Goal: Task Accomplishment & Management: Manage account settings

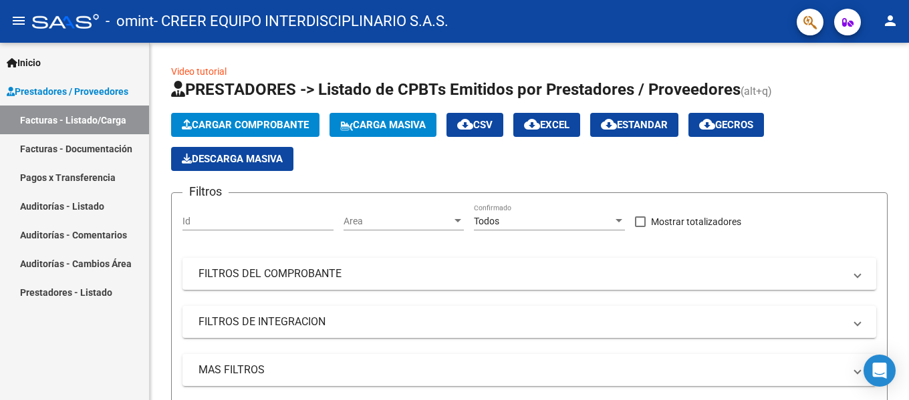
click at [75, 172] on link "Pagos x Transferencia" at bounding box center [74, 177] width 149 height 29
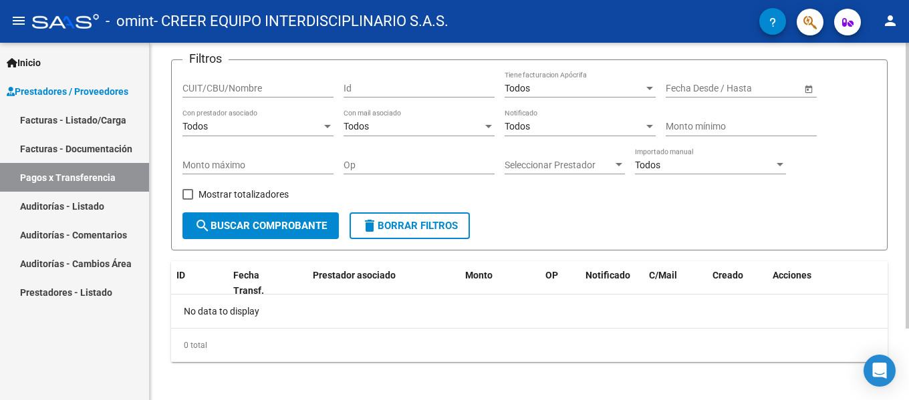
scroll to position [90, 0]
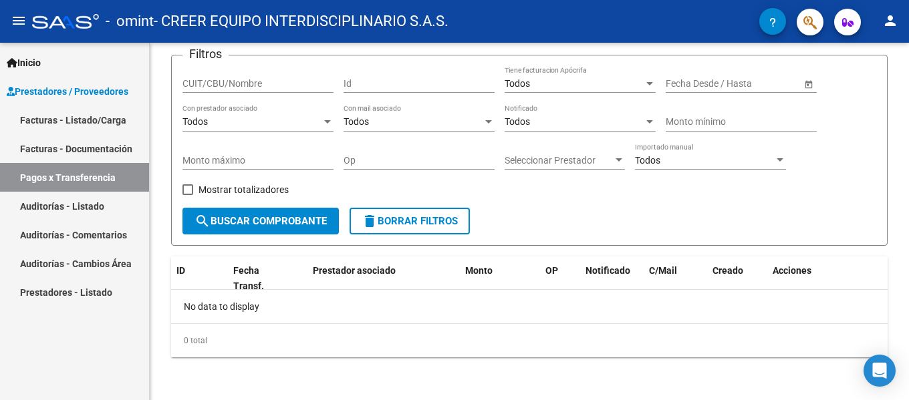
click at [47, 145] on link "Facturas - Documentación" at bounding box center [74, 148] width 149 height 29
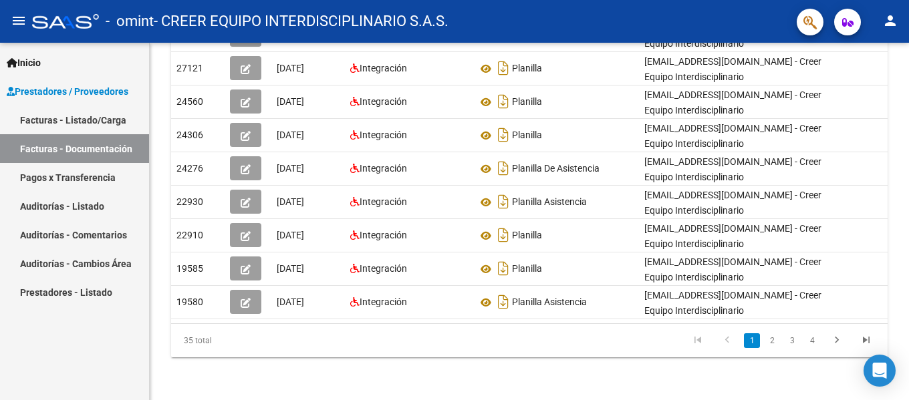
click at [65, 118] on link "Facturas - Listado/Carga" at bounding box center [74, 120] width 149 height 29
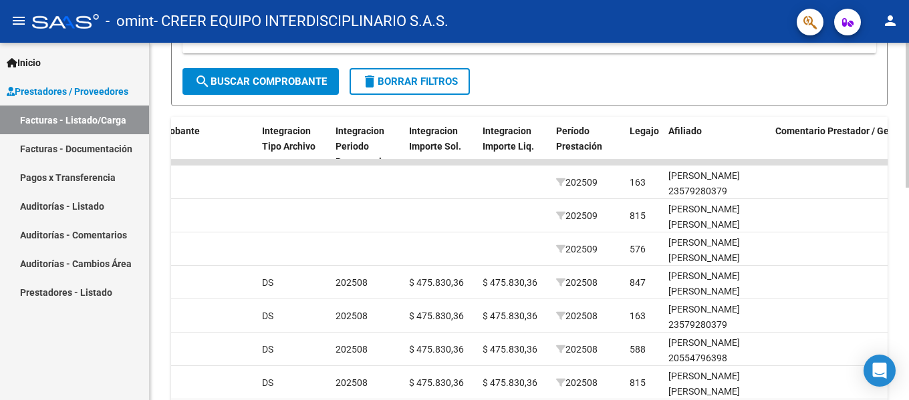
scroll to position [334, 0]
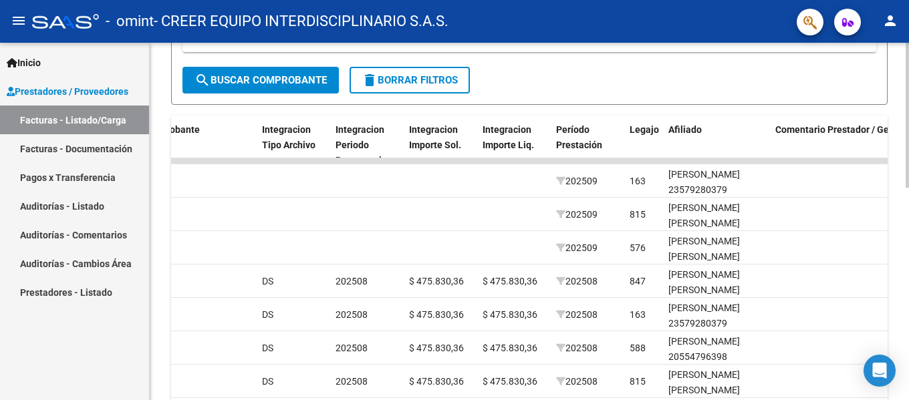
drag, startPoint x: 525, startPoint y: 161, endPoint x: 851, endPoint y: 158, distance: 326.1
click at [795, 158] on div "ID CAE Facturado x Orden De Area Razón Social CPBT Monto Fecha Cpbt Días desde …" at bounding box center [529, 326] width 716 height 421
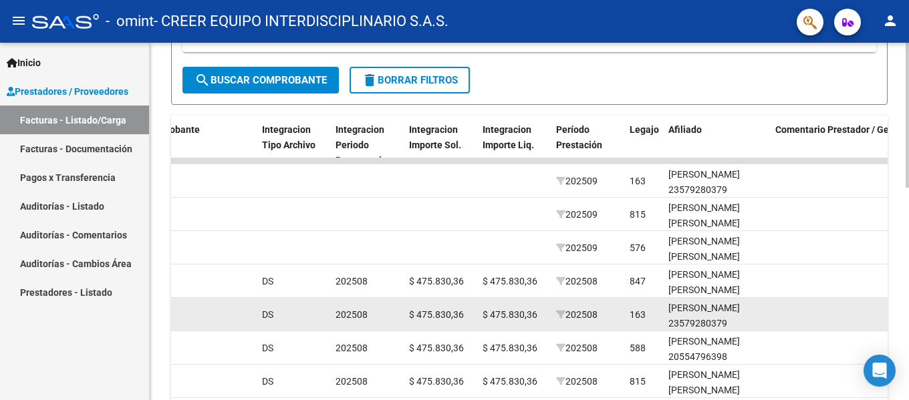
drag, startPoint x: 859, startPoint y: 162, endPoint x: 297, endPoint y: 317, distance: 583.0
click at [841, 161] on datatable-body-cell at bounding box center [853, 160] width 167 height 5
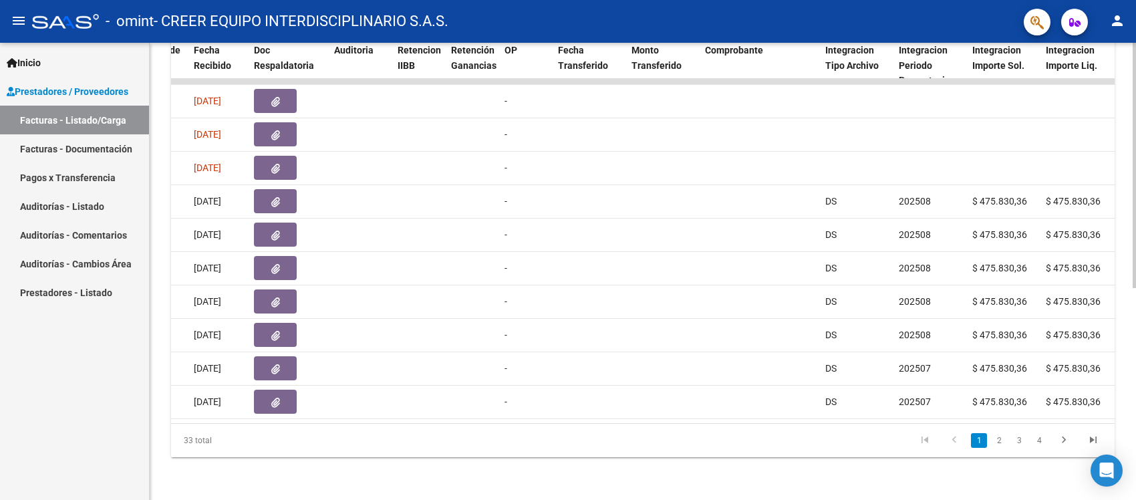
scroll to position [0, 790]
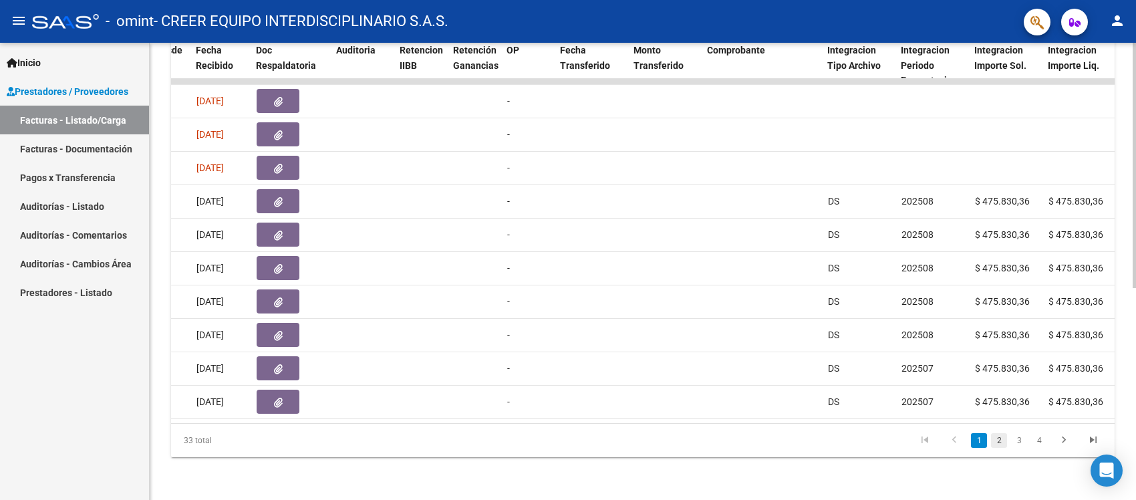
click at [908, 400] on link "2" at bounding box center [999, 440] width 16 height 15
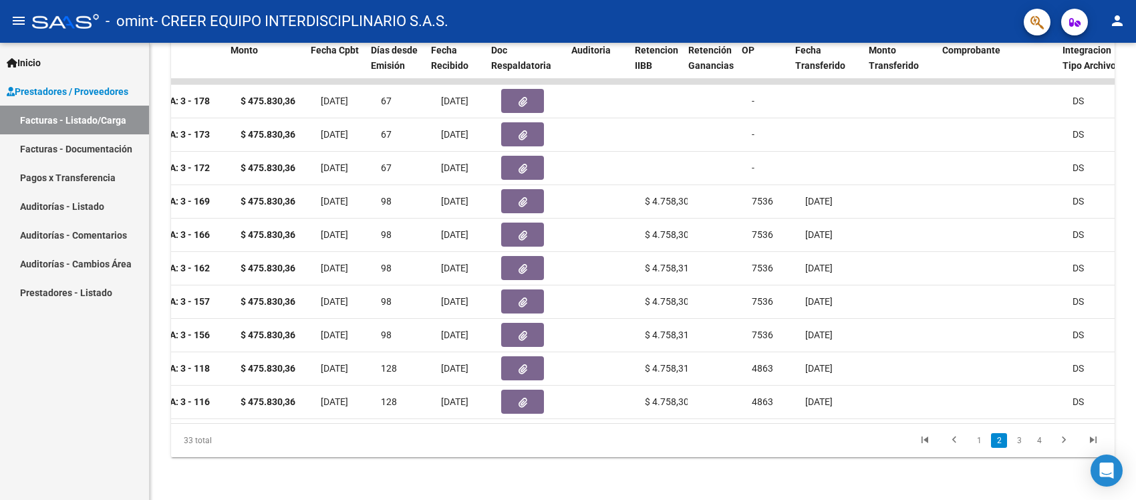
scroll to position [0, 556]
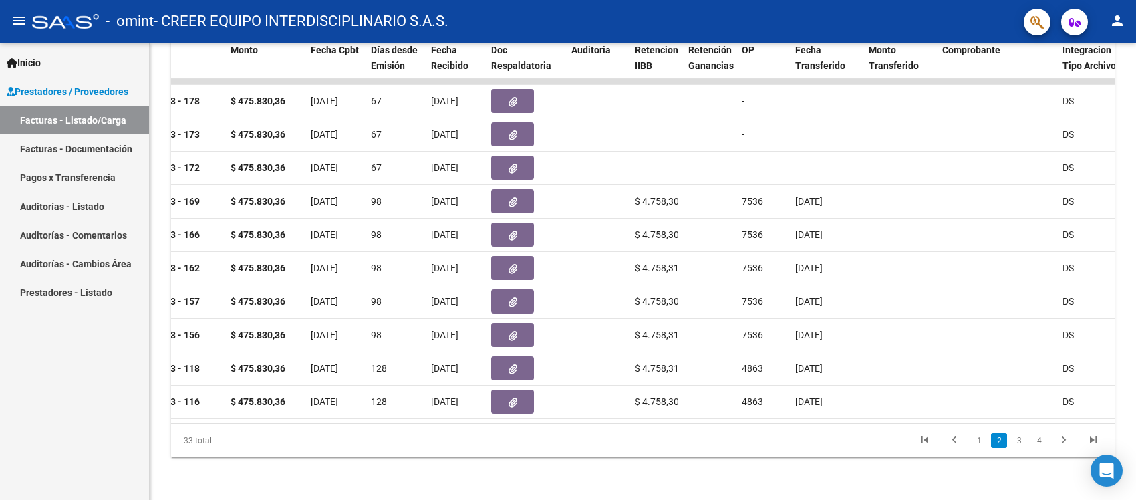
click at [908, 400] on link "2" at bounding box center [999, 440] width 16 height 15
click at [908, 400] on link "1" at bounding box center [979, 440] width 16 height 15
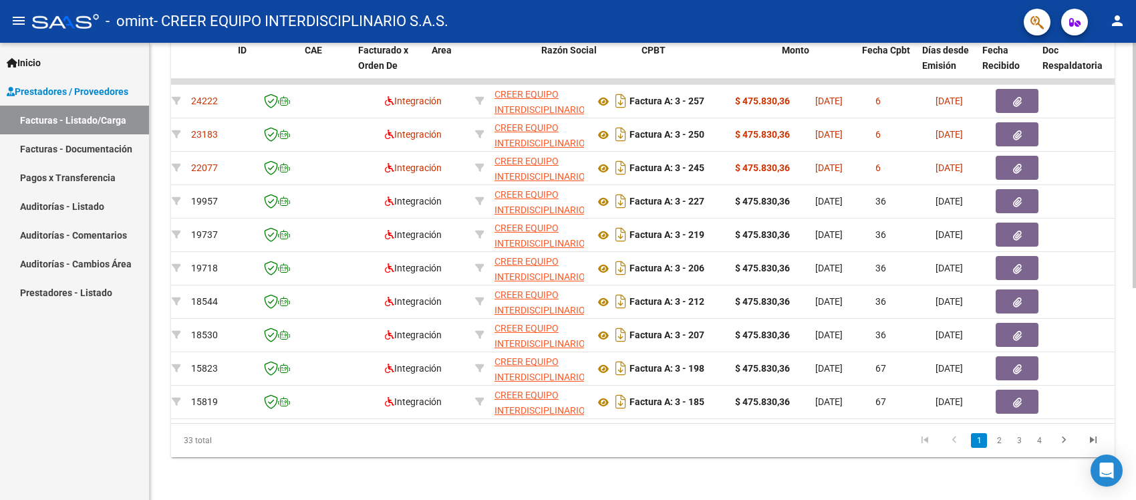
scroll to position [0, 0]
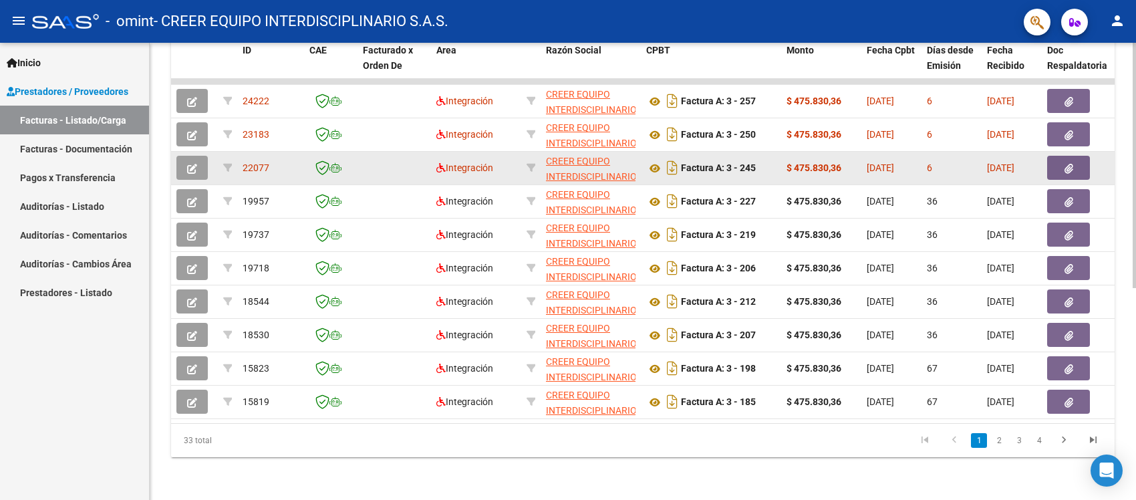
click at [257, 162] on span "22077" at bounding box center [256, 167] width 27 height 11
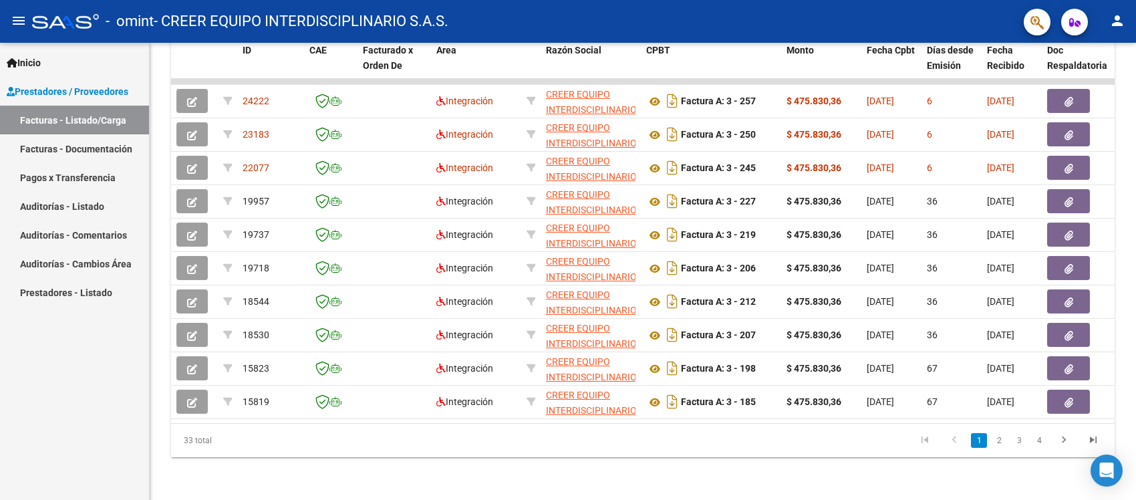
click at [92, 146] on link "Facturas - Documentación" at bounding box center [74, 148] width 149 height 29
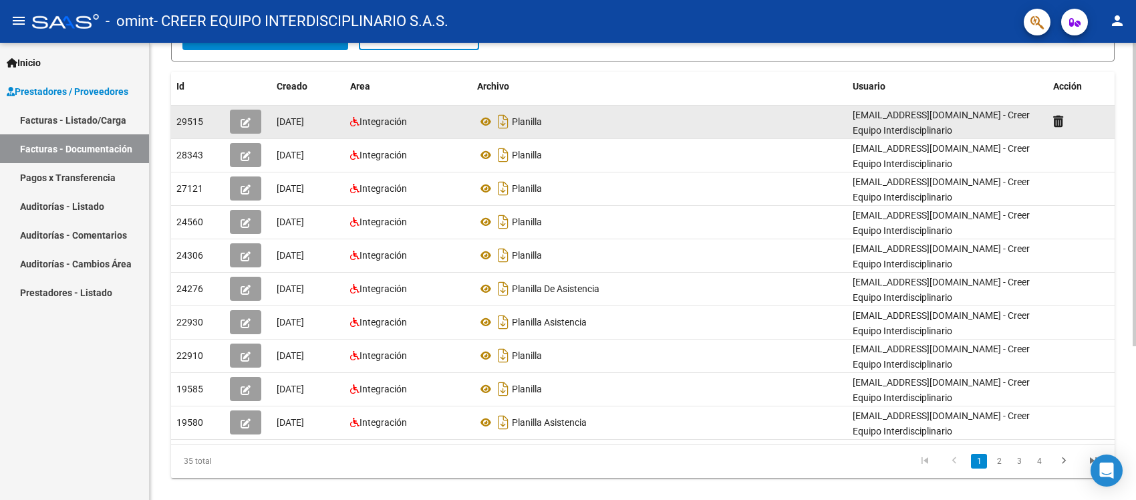
scroll to position [233, 0]
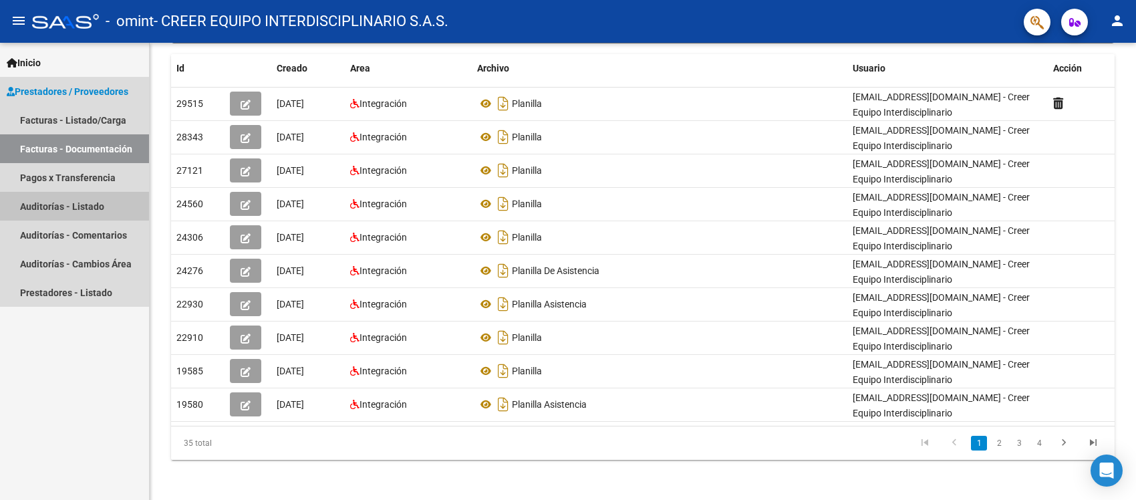
click at [68, 206] on link "Auditorías - Listado" at bounding box center [74, 206] width 149 height 29
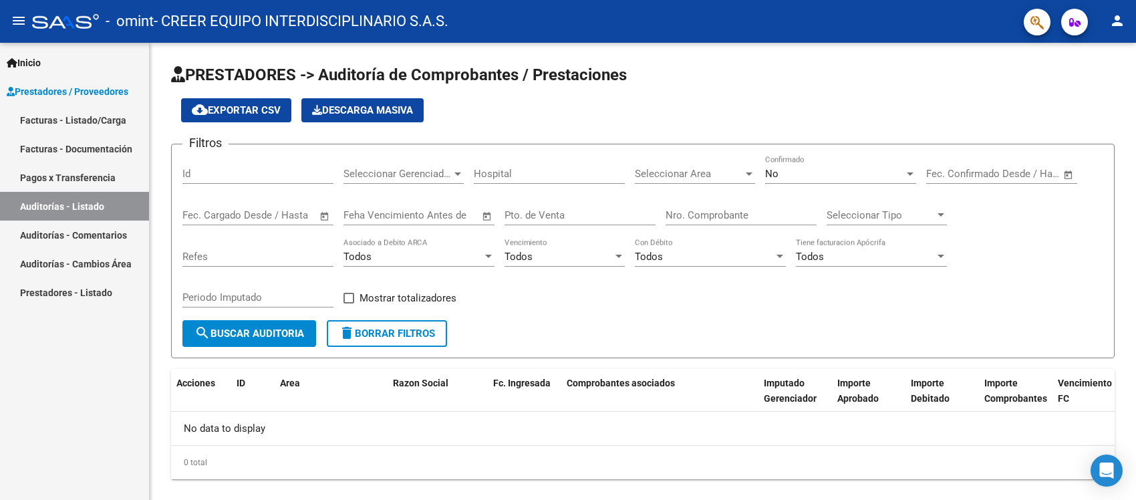
click at [88, 92] on span "Prestadores / Proveedores" at bounding box center [68, 91] width 122 height 15
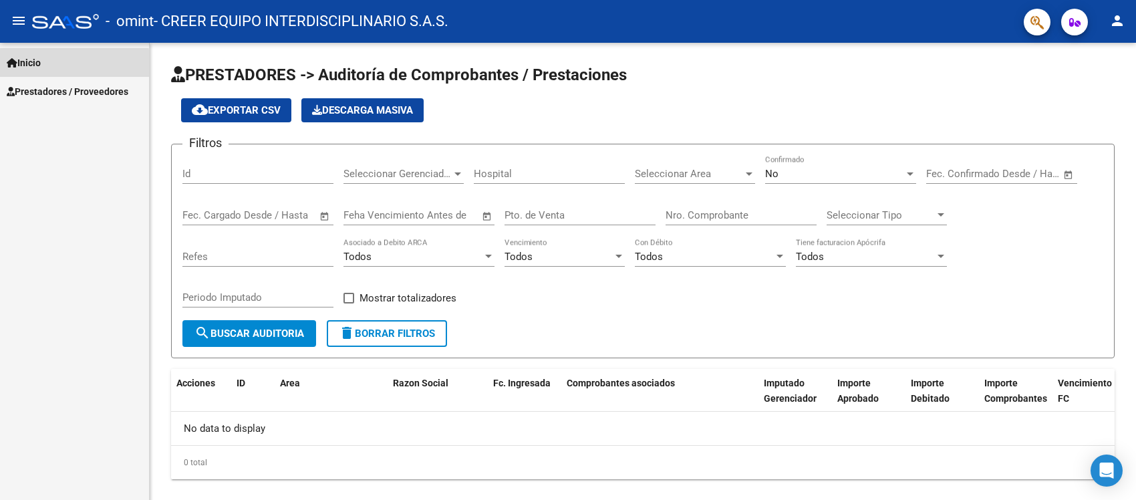
click at [21, 63] on span "Inicio" at bounding box center [24, 62] width 34 height 15
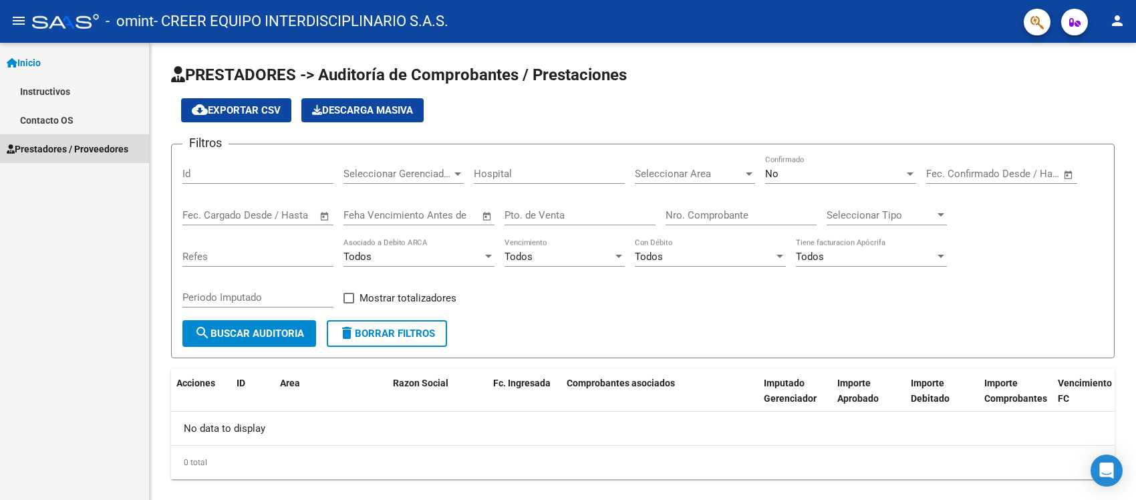
click at [55, 158] on link "Prestadores / Proveedores" at bounding box center [74, 148] width 149 height 29
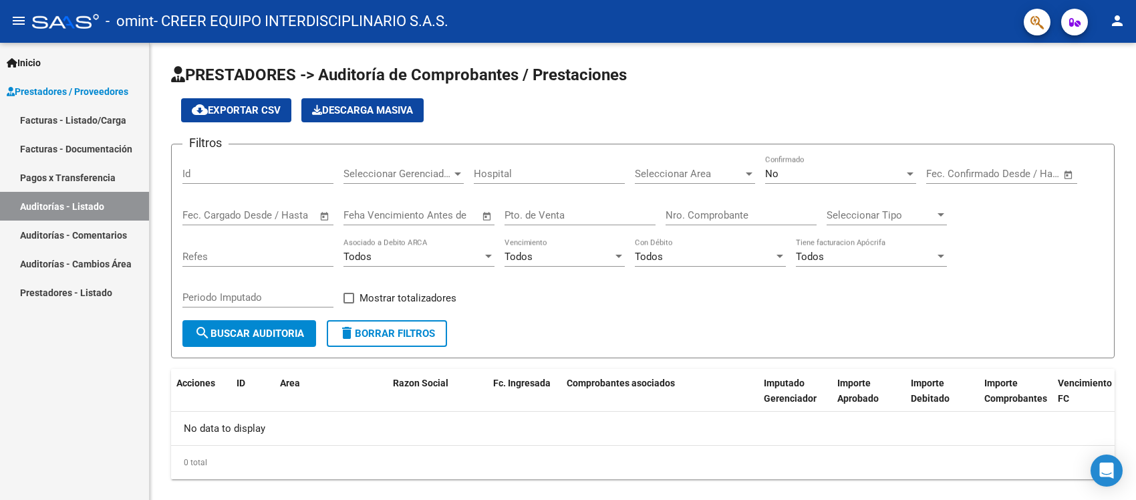
click at [81, 116] on link "Facturas - Listado/Carga" at bounding box center [74, 120] width 149 height 29
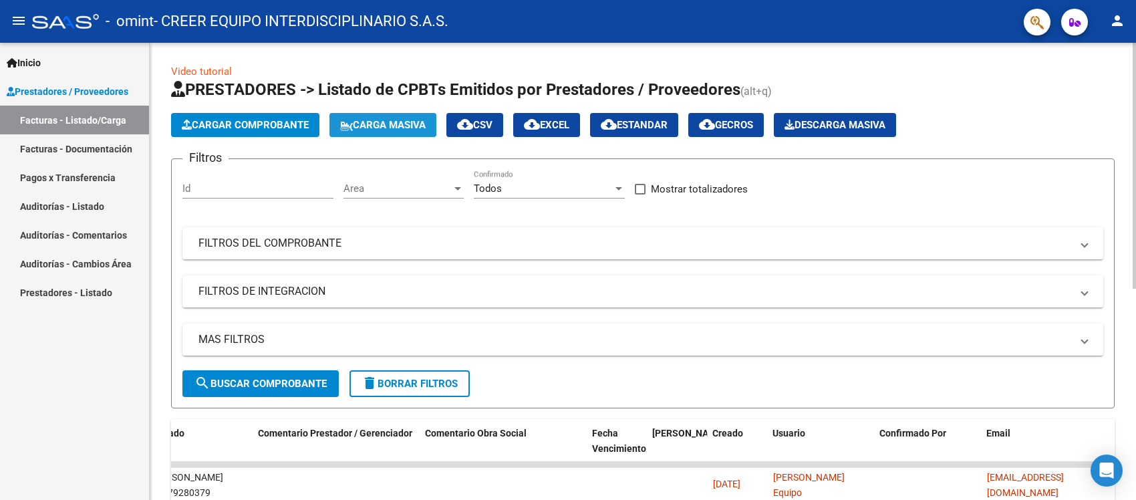
click at [393, 122] on span "Carga Masiva" at bounding box center [383, 125] width 86 height 12
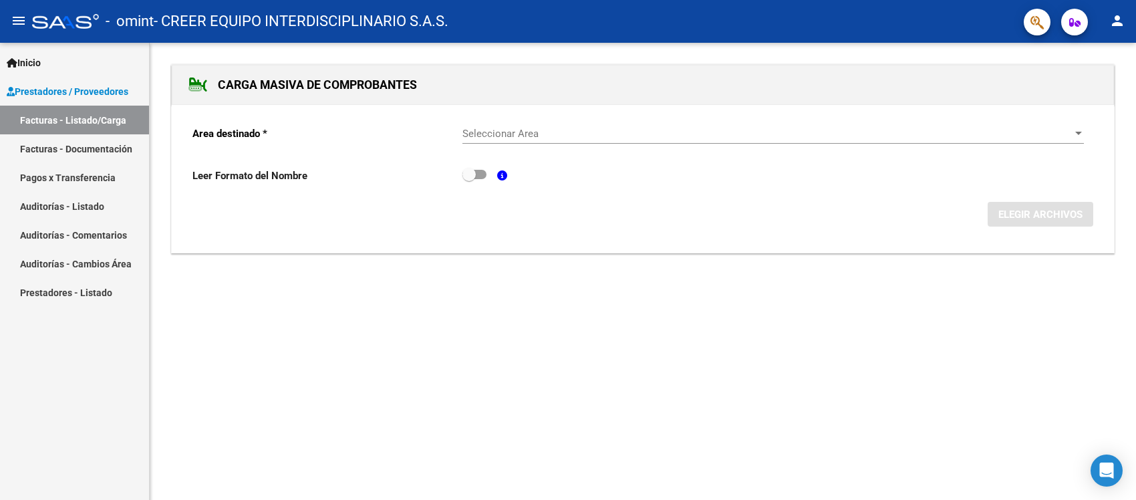
click at [74, 115] on link "Facturas - Listado/Carga" at bounding box center [74, 120] width 149 height 29
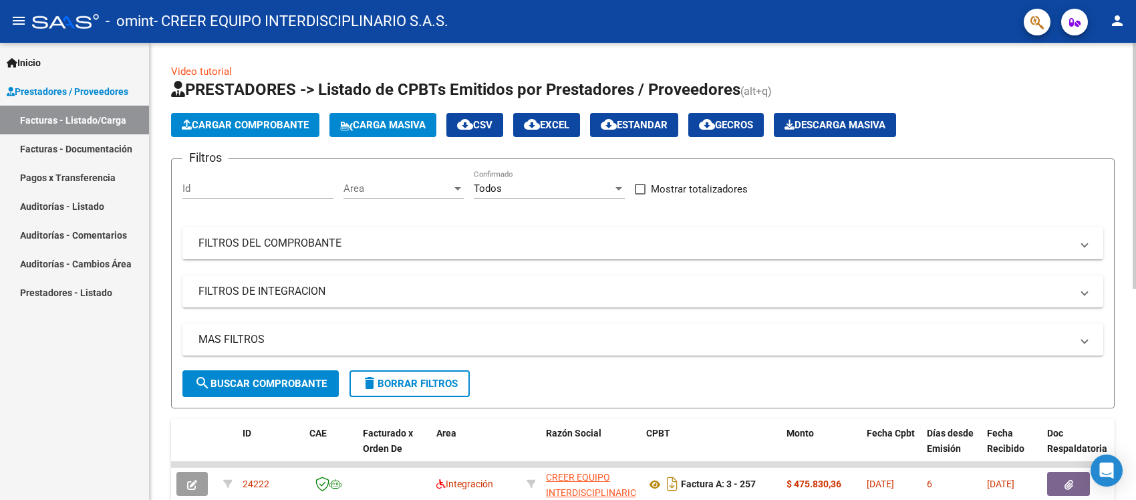
click at [125, 84] on span "Prestadores / Proveedores" at bounding box center [68, 91] width 122 height 15
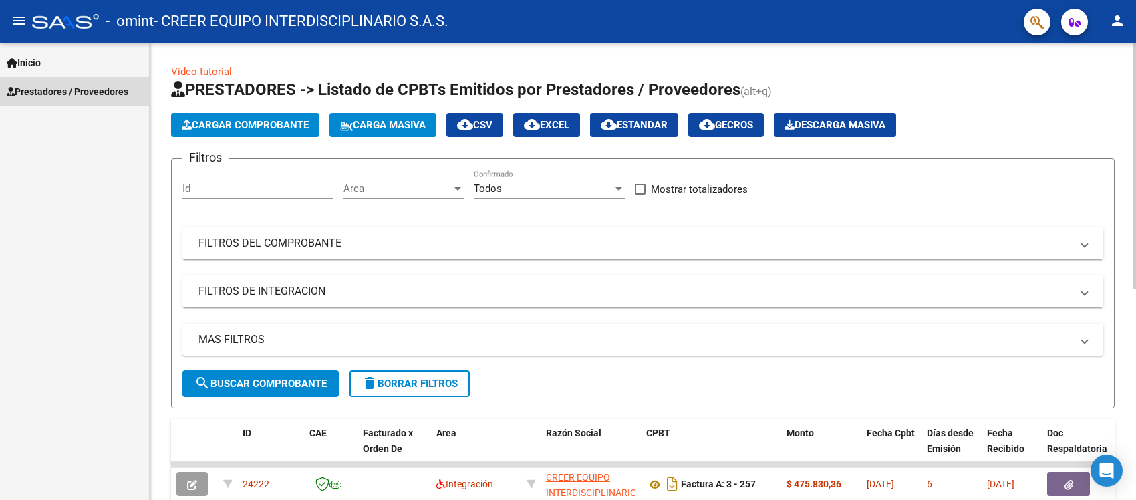
click at [124, 84] on span "Prestadores / Proveedores" at bounding box center [68, 91] width 122 height 15
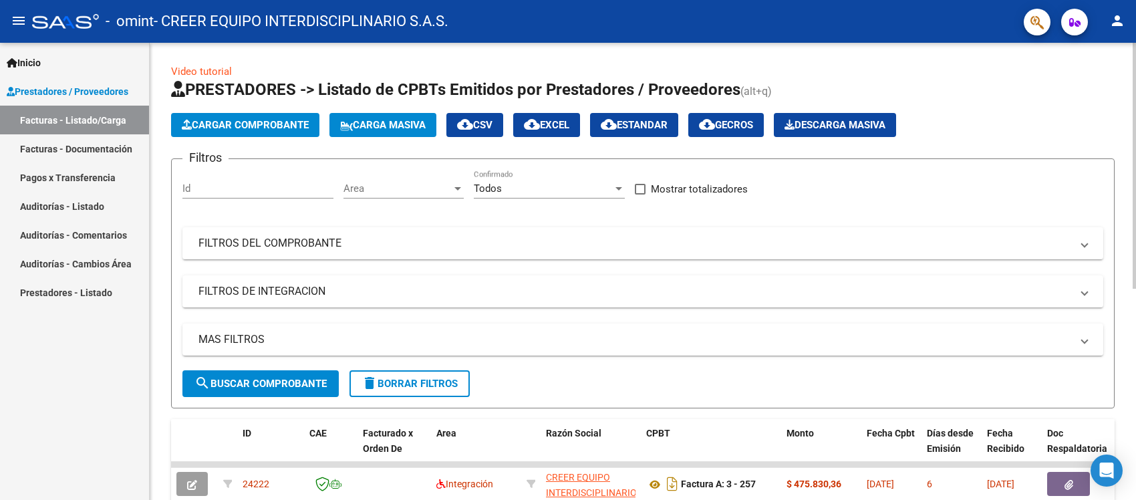
click at [37, 170] on link "Pagos x Transferencia" at bounding box center [74, 177] width 149 height 29
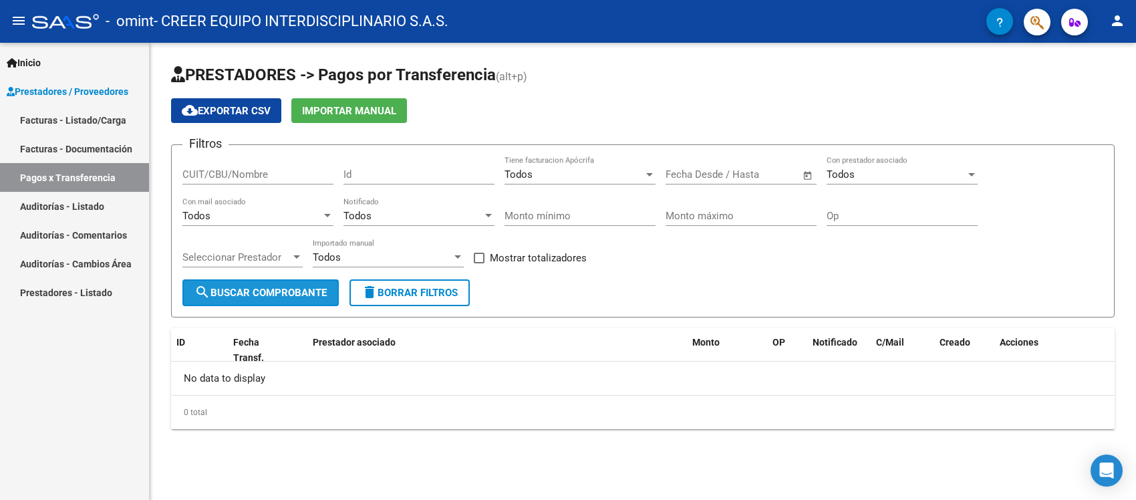
click at [255, 293] on span "search Buscar Comprobante" at bounding box center [260, 293] width 132 height 12
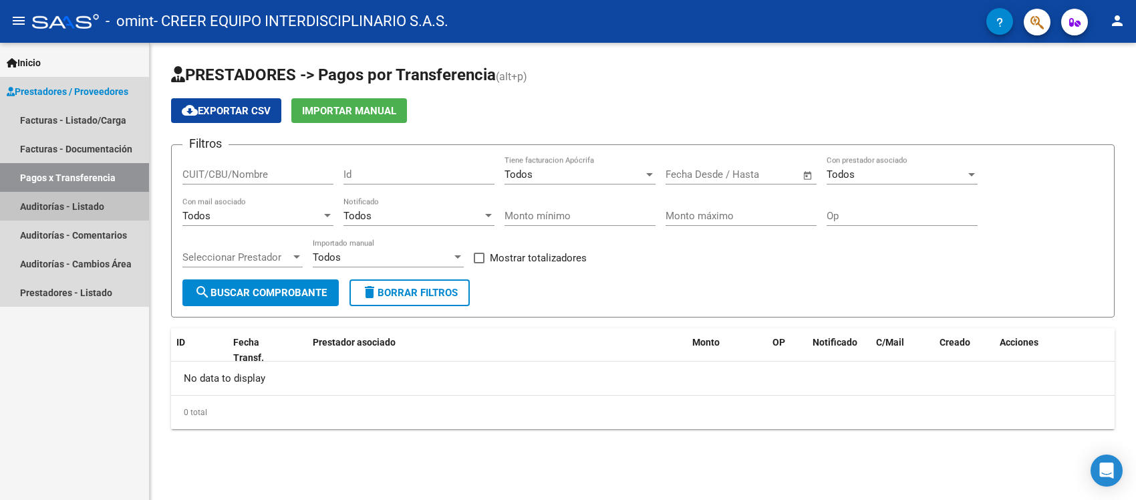
click at [57, 198] on link "Auditorías - Listado" at bounding box center [74, 206] width 149 height 29
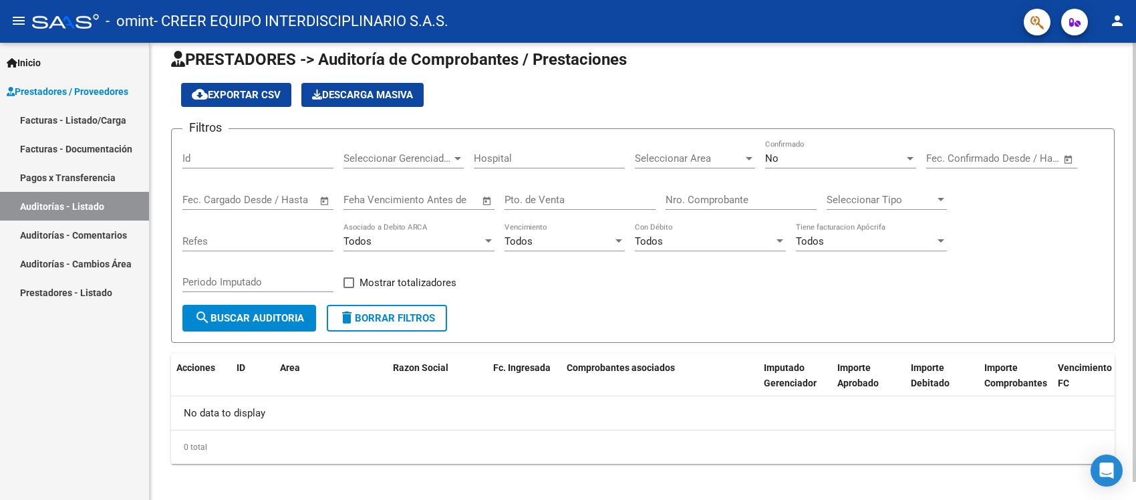
scroll to position [19, 0]
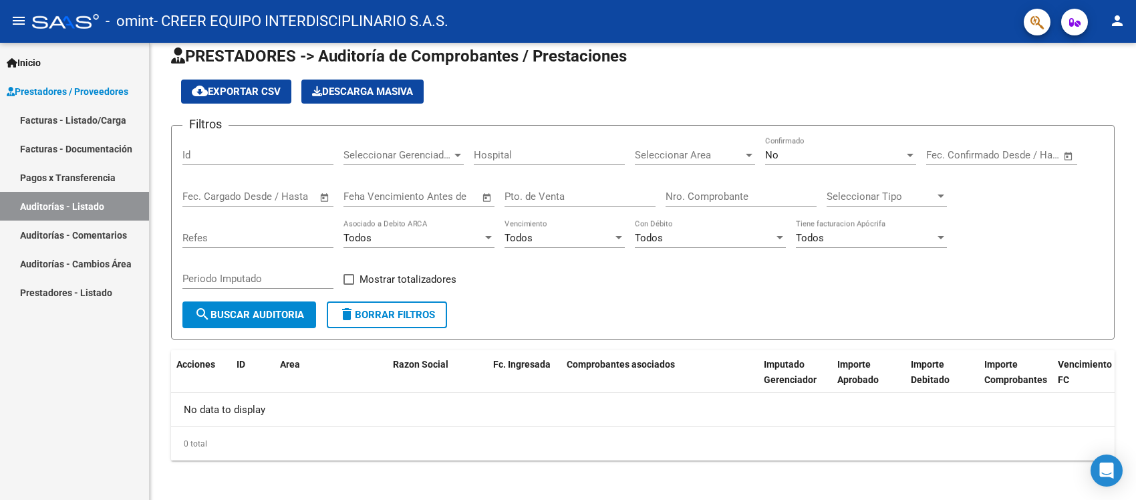
click at [65, 225] on link "Auditorías - Comentarios" at bounding box center [74, 235] width 149 height 29
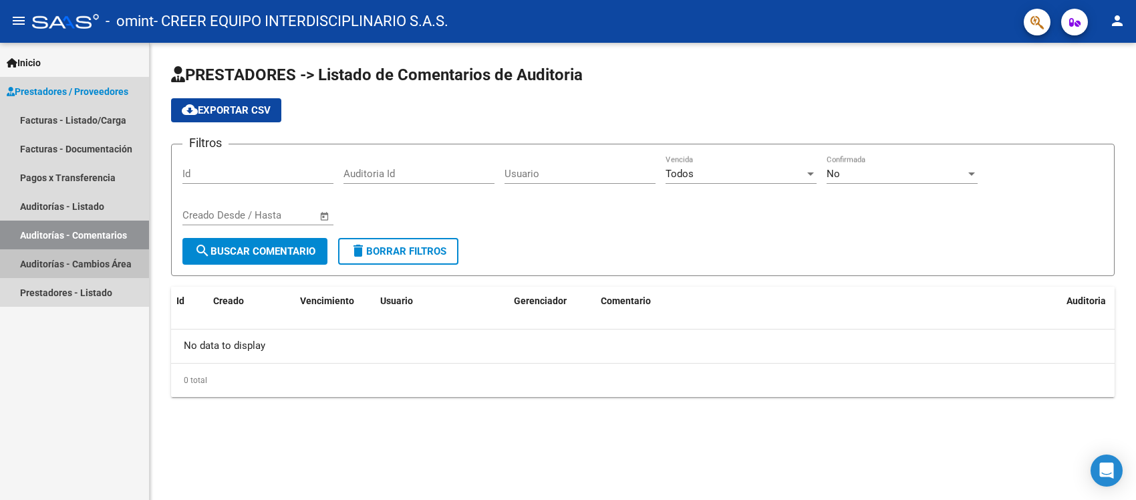
click at [69, 255] on link "Auditorías - Cambios Área" at bounding box center [74, 263] width 149 height 29
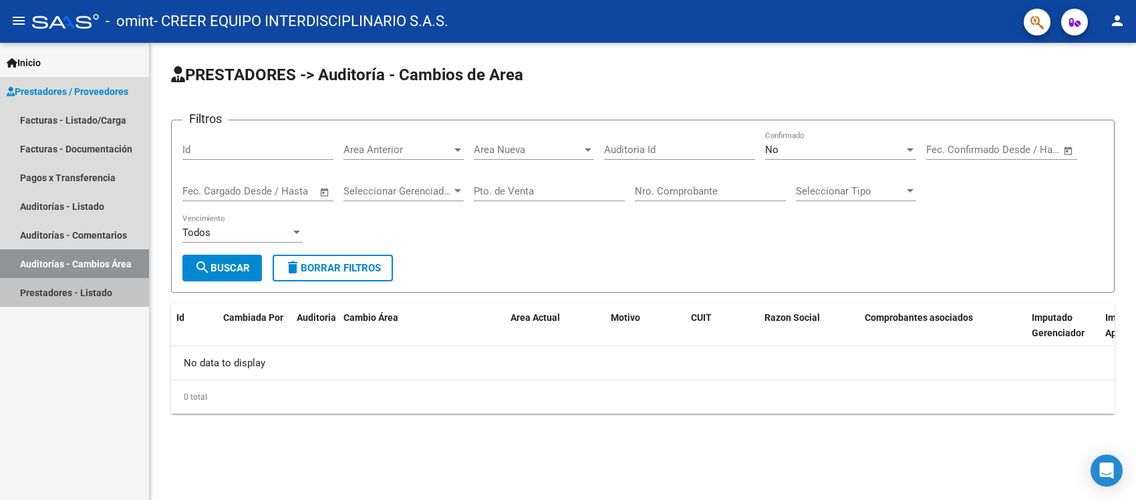
click at [67, 289] on link "Prestadores - Listado" at bounding box center [74, 292] width 149 height 29
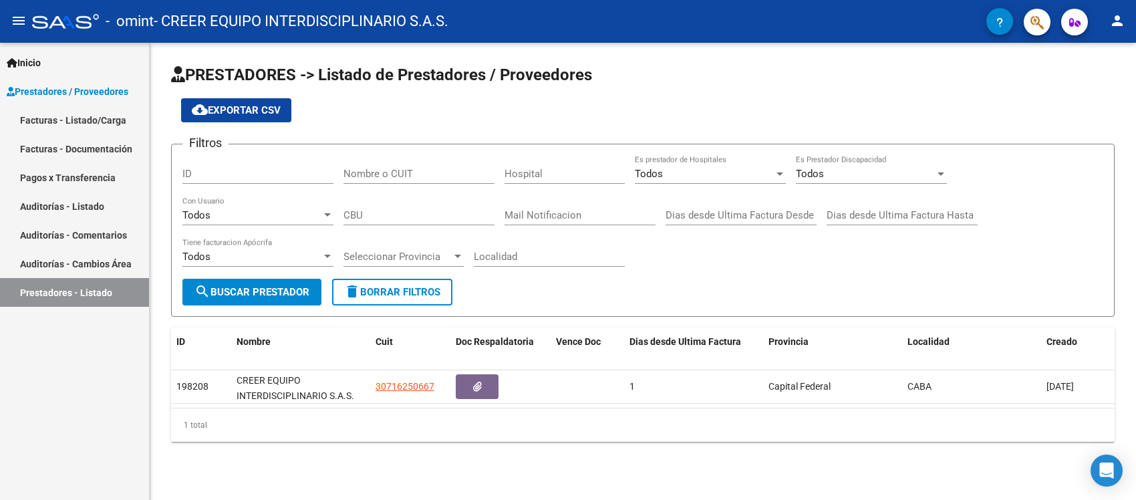
click at [50, 81] on link "Prestadores / Proveedores" at bounding box center [74, 91] width 149 height 29
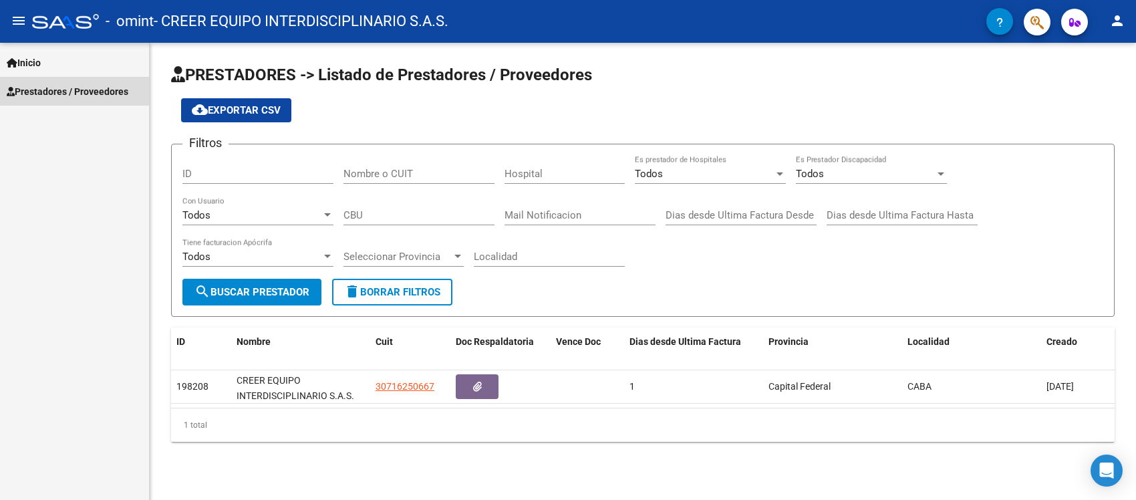
click at [51, 94] on span "Prestadores / Proveedores" at bounding box center [68, 91] width 122 height 15
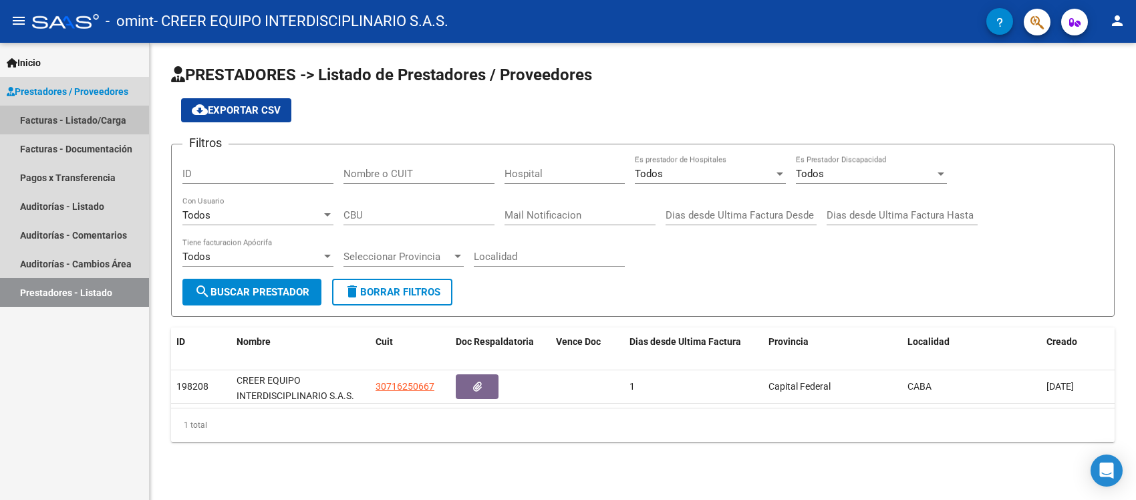
click at [65, 111] on link "Facturas - Listado/Carga" at bounding box center [74, 120] width 149 height 29
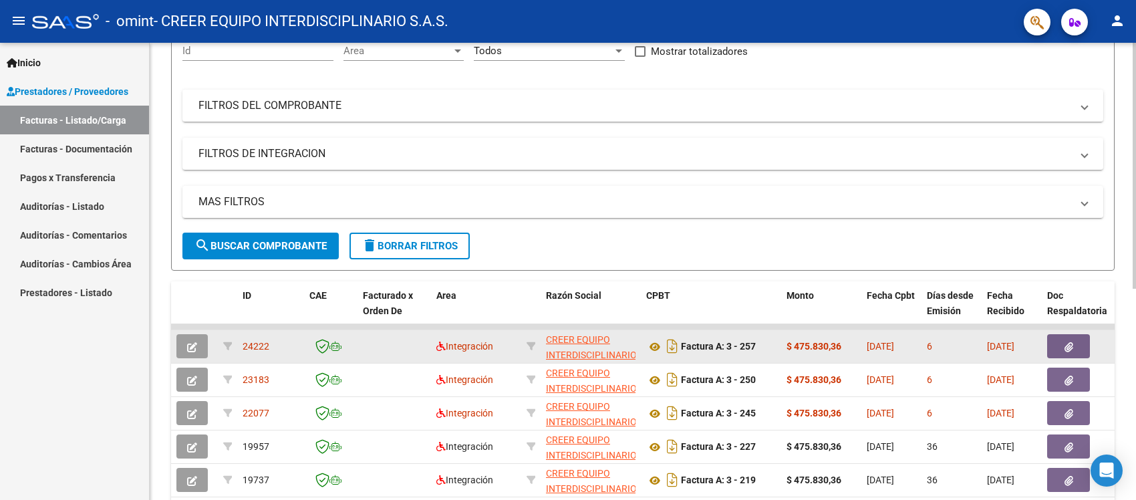
scroll to position [167, 0]
